Goal: Information Seeking & Learning: Learn about a topic

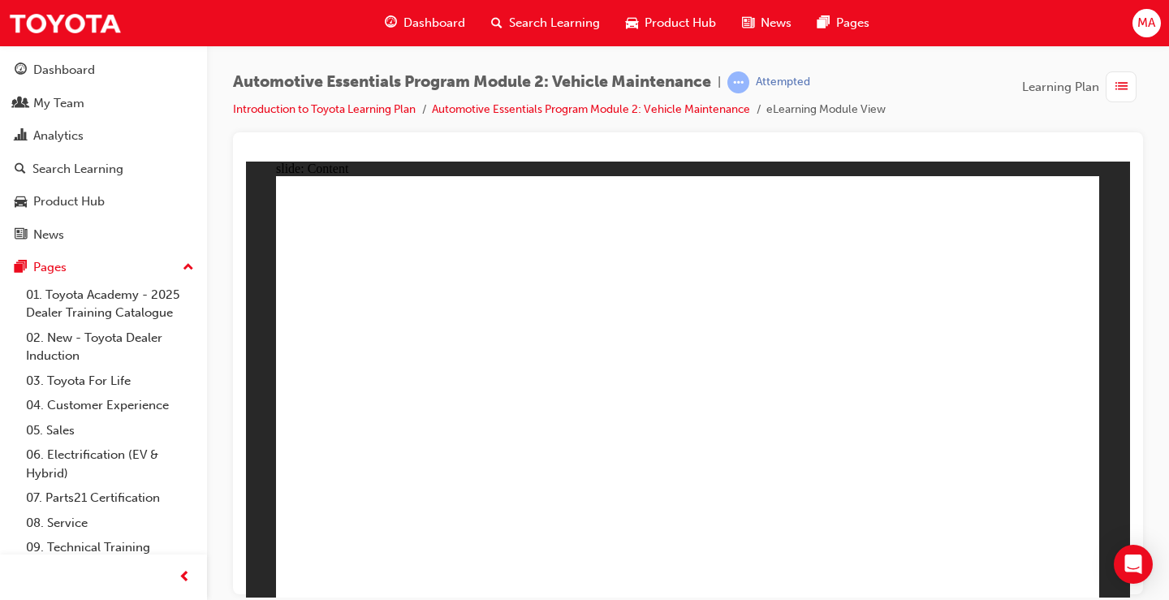
radio input "true"
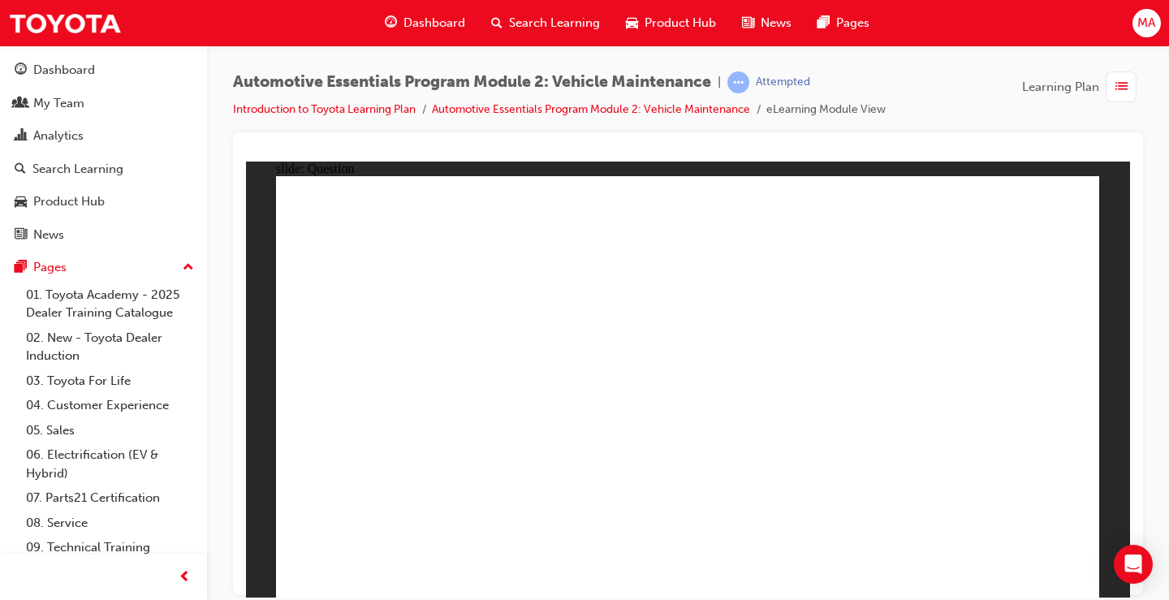
radio input "true"
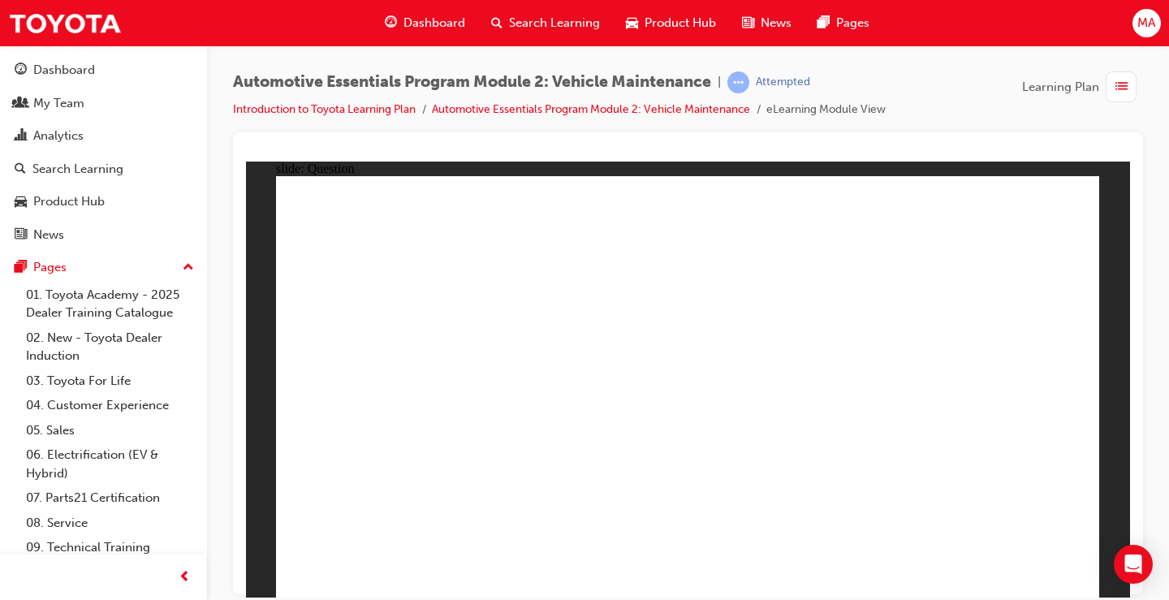
drag, startPoint x: 664, startPoint y: 447, endPoint x: 678, endPoint y: 461, distance: 20.1
click at [63, 71] on div "Dashboard" at bounding box center [64, 70] width 62 height 19
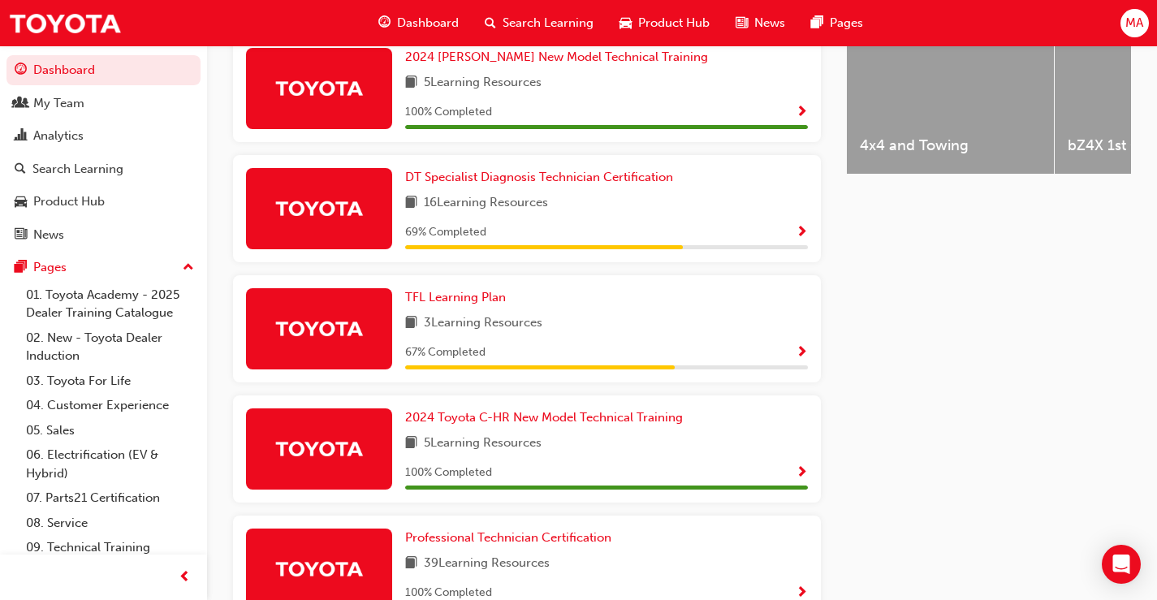
scroll to position [699, 0]
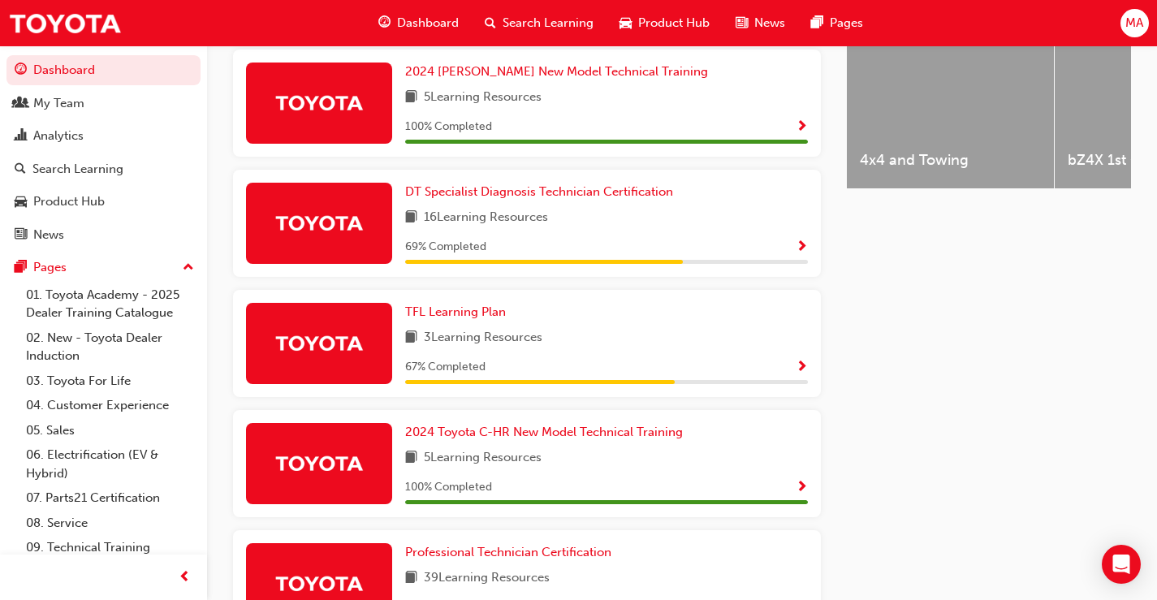
click at [346, 105] on img at bounding box center [318, 102] width 89 height 28
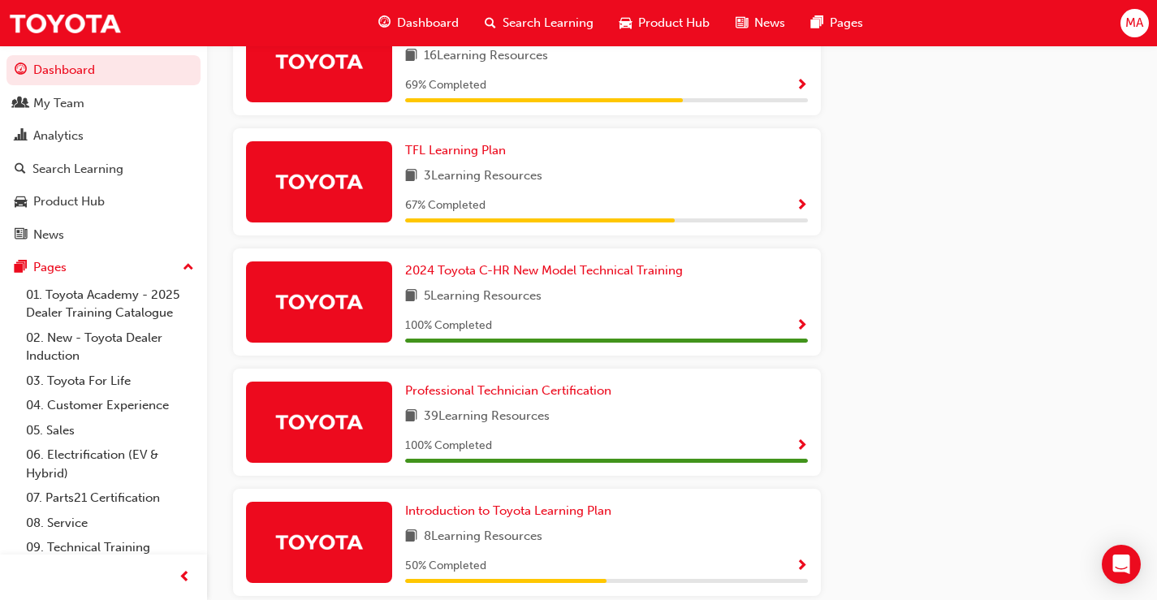
scroll to position [861, 0]
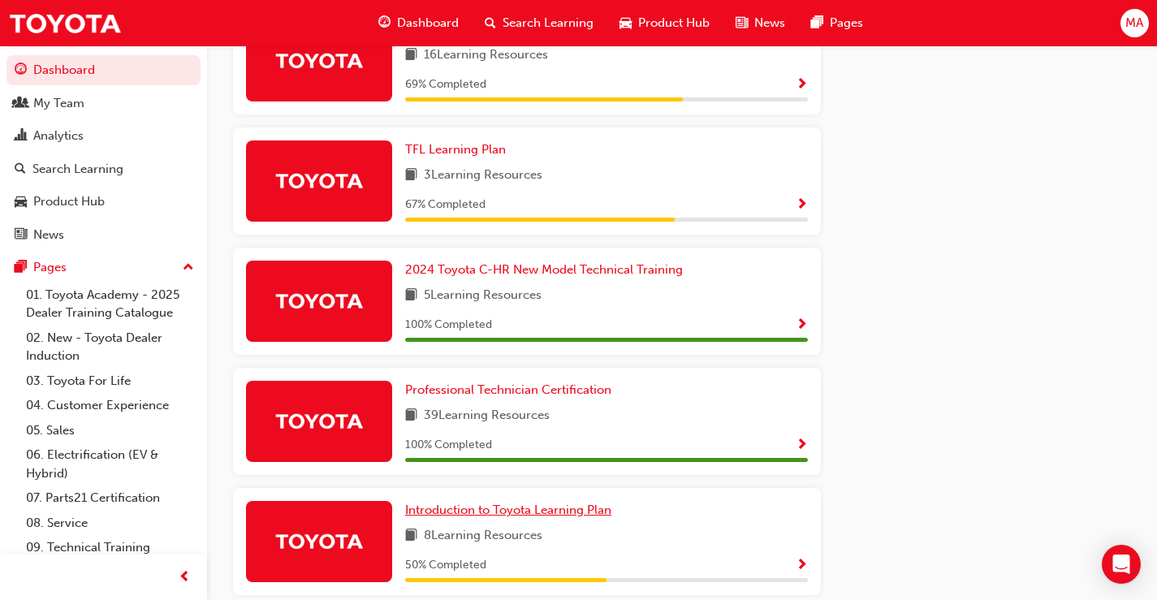
click at [480, 517] on span "Introduction to Toyota Learning Plan" at bounding box center [508, 509] width 206 height 15
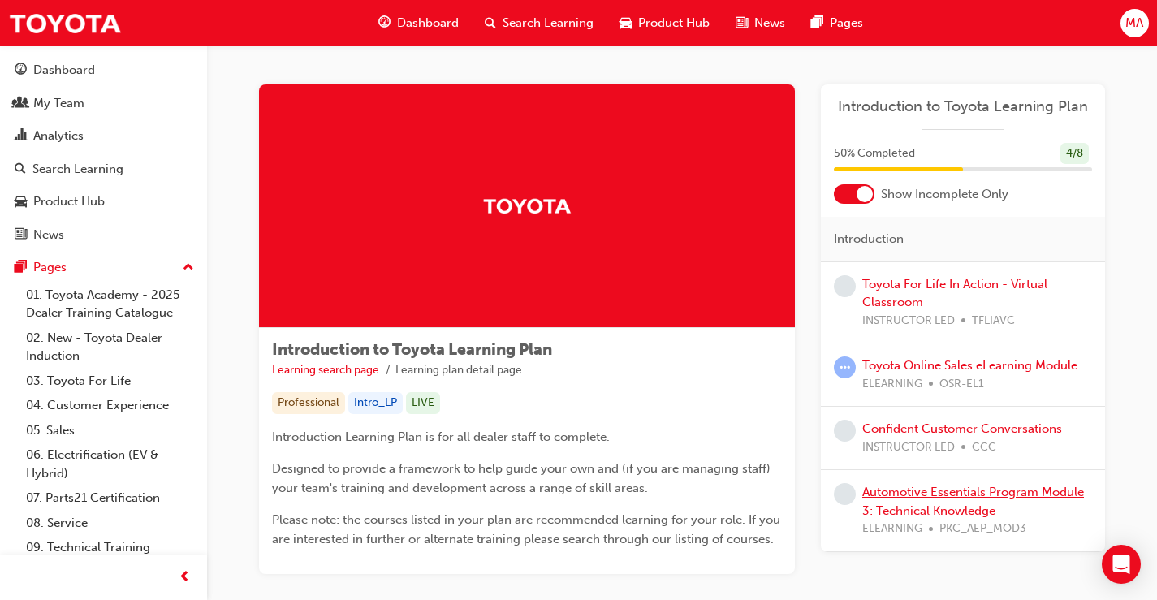
click at [953, 494] on link "Automotive Essentials Program Module 3: Technical Knowledge" at bounding box center [973, 501] width 222 height 33
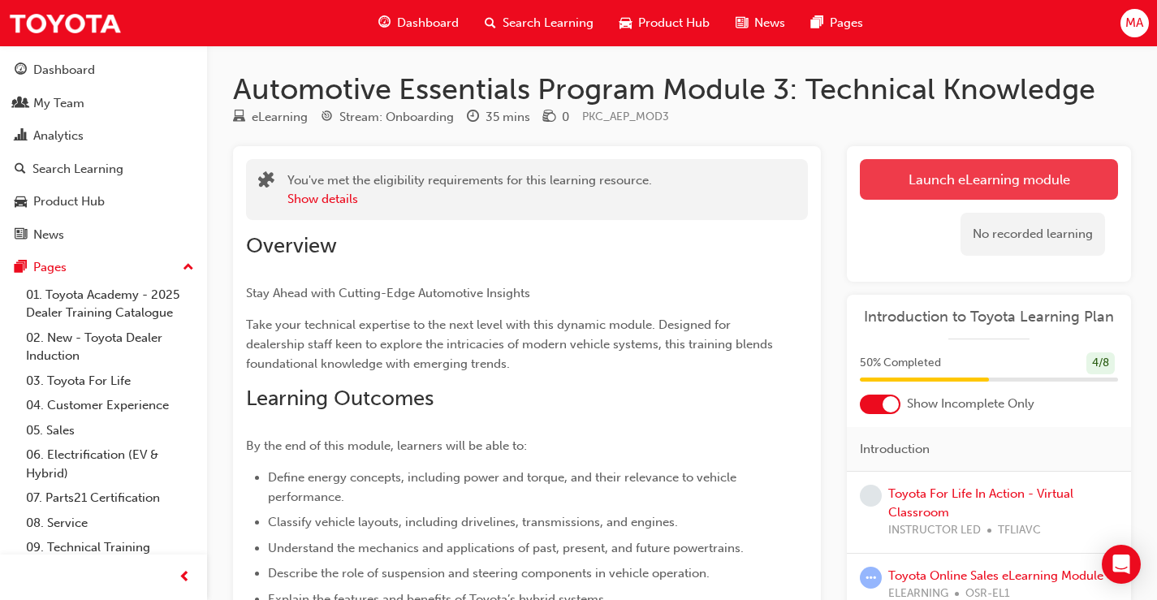
click at [950, 181] on link "Launch eLearning module" at bounding box center [988, 179] width 258 height 41
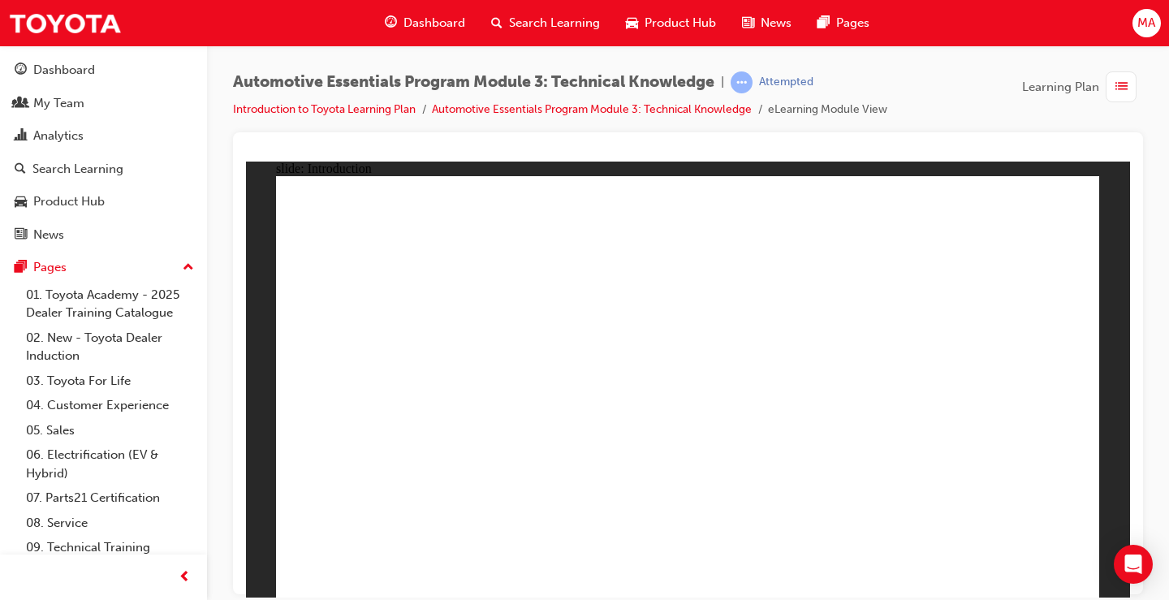
drag, startPoint x: 873, startPoint y: 525, endPoint x: 958, endPoint y: 556, distance: 89.9
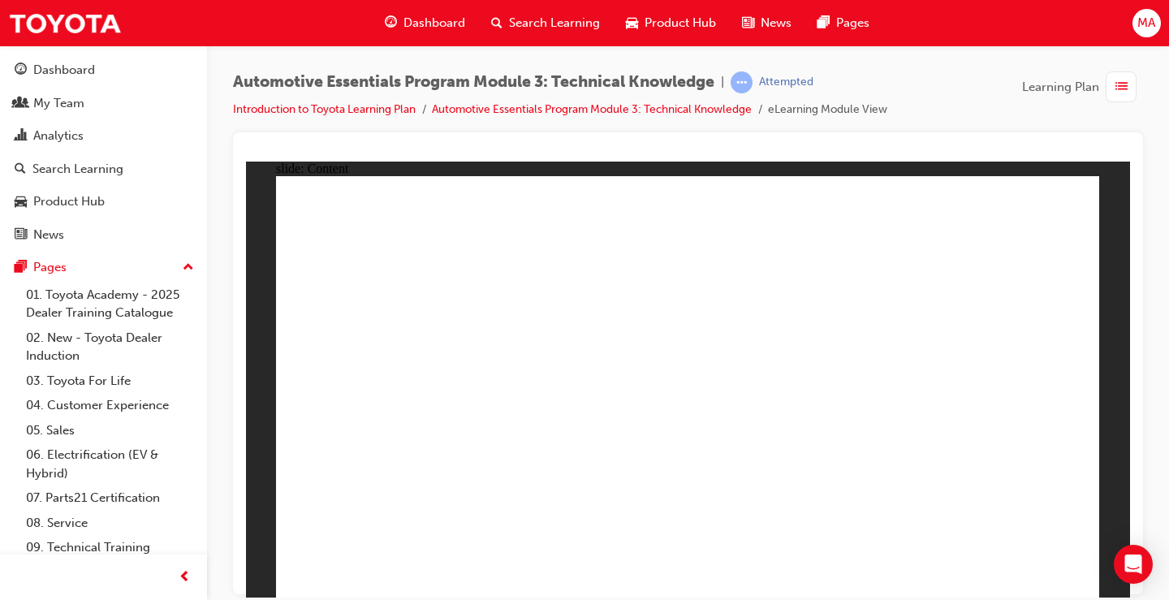
radio input "false"
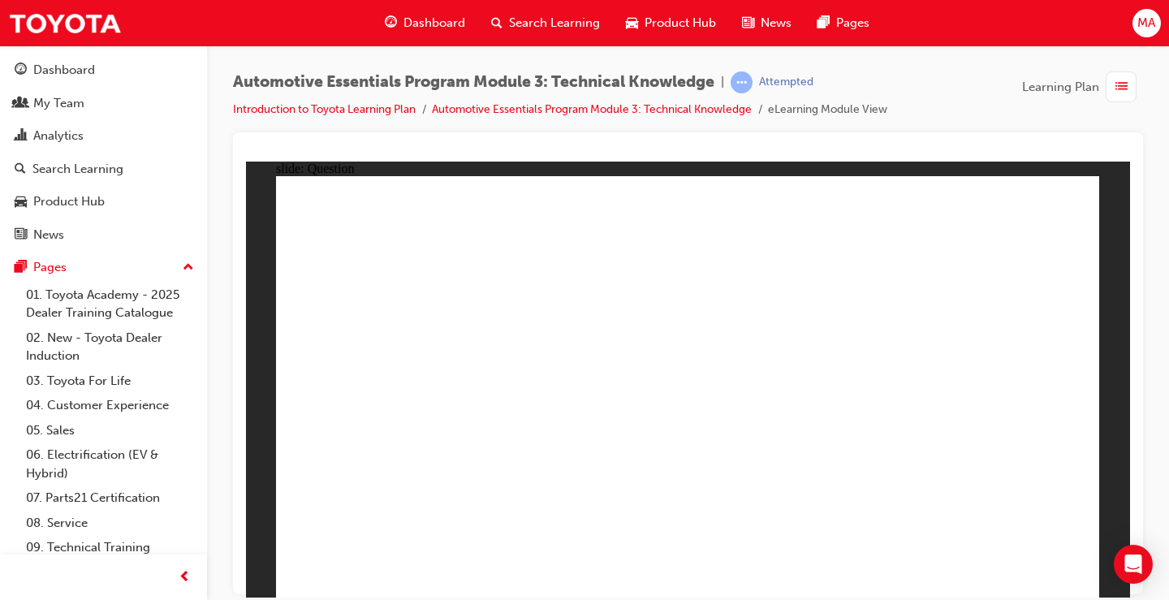
radio input "true"
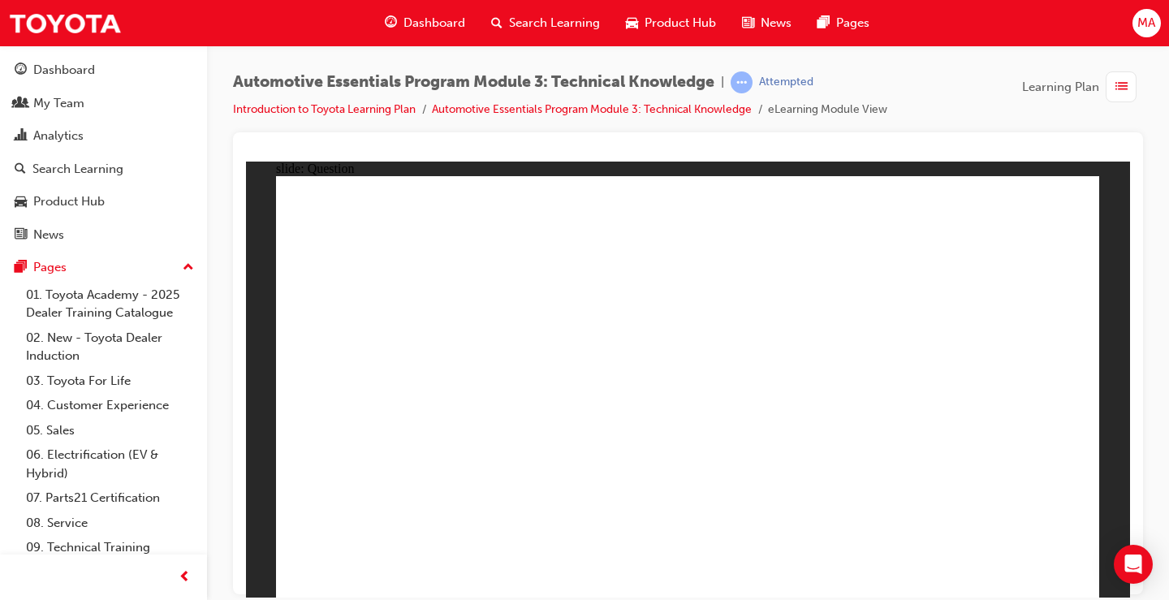
radio input "true"
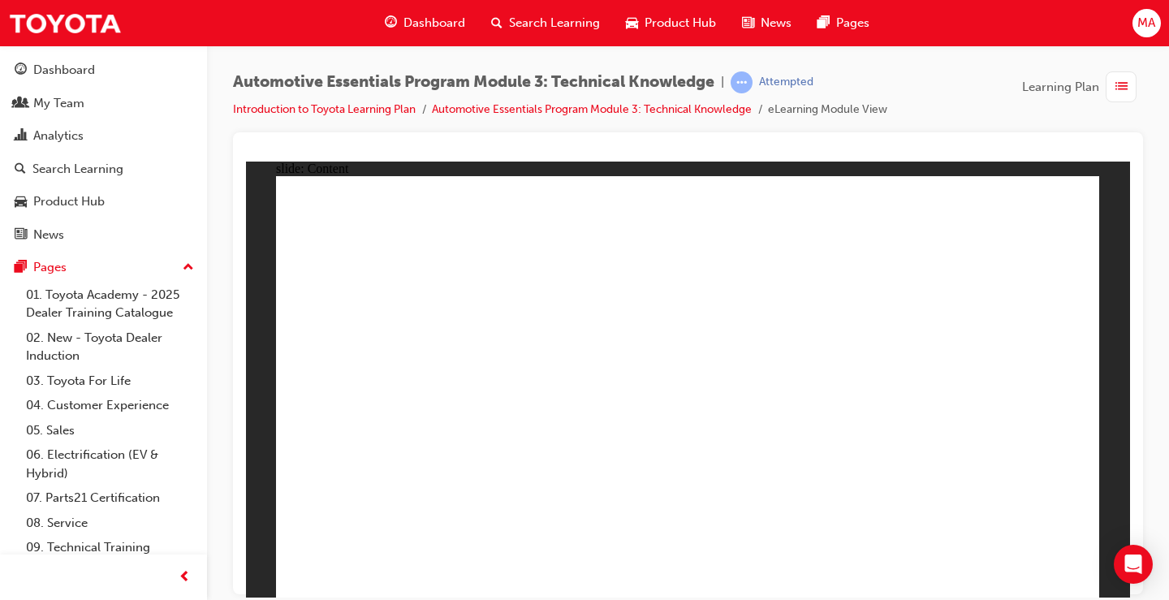
drag, startPoint x: 1046, startPoint y: 196, endPoint x: 1039, endPoint y: 208, distance: 13.5
